Goal: Task Accomplishment & Management: Manage account settings

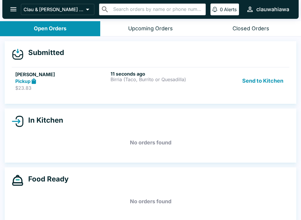
click at [258, 81] on button "Send to Kitchen" at bounding box center [263, 81] width 46 height 20
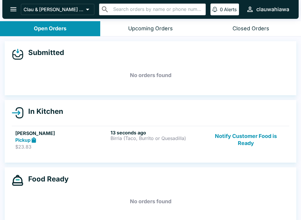
click at [45, 144] on p "$23.83" at bounding box center [61, 147] width 93 height 6
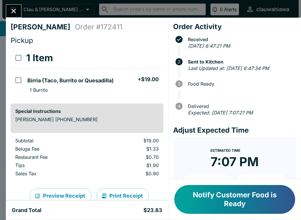
click at [194, 197] on button "Notify Customer Food is Ready" at bounding box center [234, 199] width 121 height 29
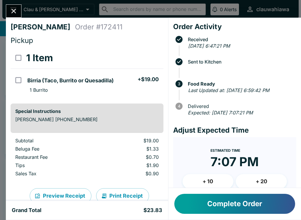
click at [221, 212] on button "Complete Order" at bounding box center [234, 204] width 121 height 20
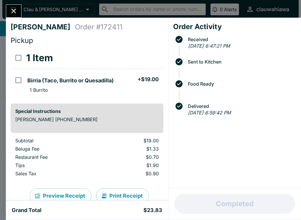
click at [221, 212] on div "Completed" at bounding box center [235, 204] width 133 height 32
click at [7, 13] on button "Close" at bounding box center [13, 11] width 15 height 13
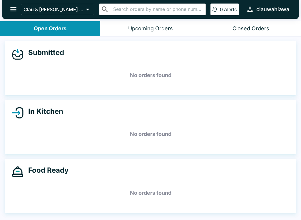
click at [10, 14] on button "open drawer" at bounding box center [13, 9] width 15 height 15
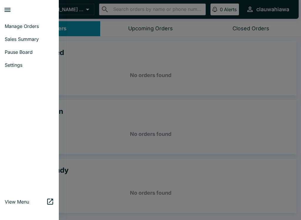
click at [31, 54] on span "Pause Board" at bounding box center [29, 52] width 49 height 6
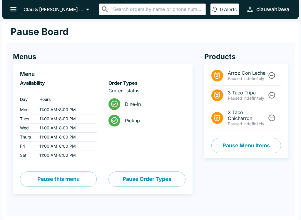
click at [141, 178] on button "Pause Order Types" at bounding box center [147, 179] width 77 height 15
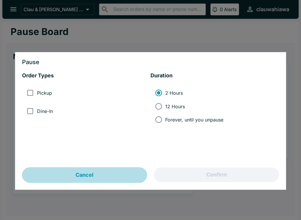
click at [114, 169] on button "Cancel" at bounding box center [84, 175] width 125 height 15
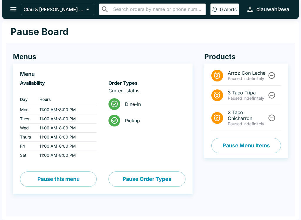
click at [52, 182] on button "Pause this menu" at bounding box center [58, 179] width 77 height 15
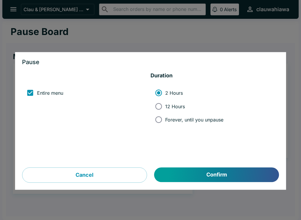
click at [191, 176] on button "Confirm" at bounding box center [216, 175] width 125 height 15
